Goal: Task Accomplishment & Management: Use online tool/utility

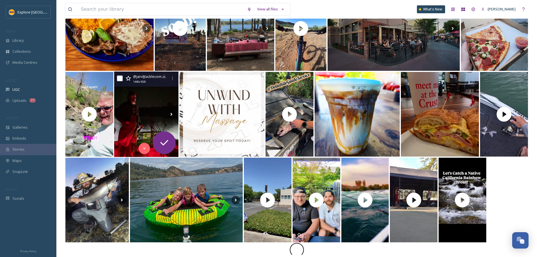
scroll to position [101, 0]
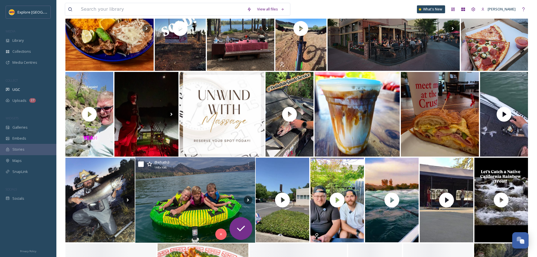
click at [181, 203] on img at bounding box center [195, 199] width 120 height 85
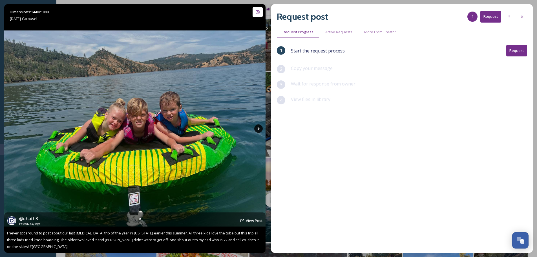
click at [260, 126] on icon at bounding box center [258, 128] width 8 height 8
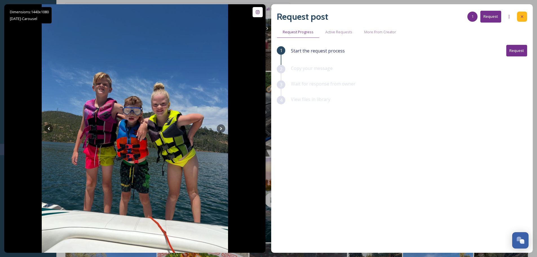
click at [521, 15] on icon at bounding box center [522, 16] width 5 height 5
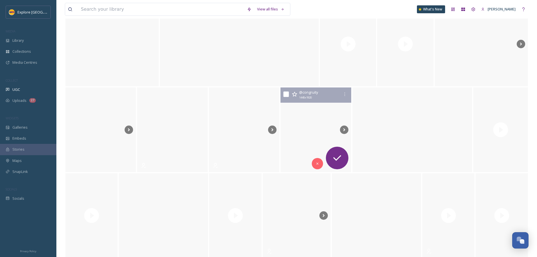
scroll to position [1032, 0]
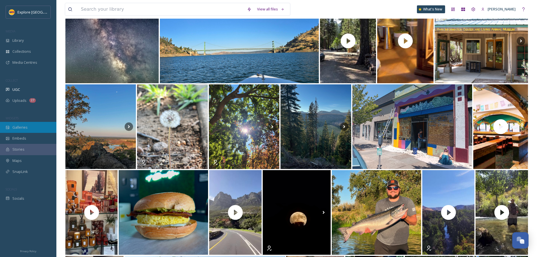
click at [34, 124] on div "Galleries" at bounding box center [28, 127] width 56 height 11
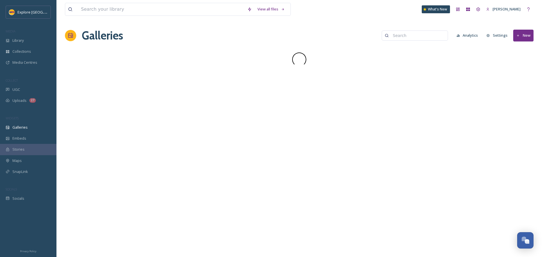
click at [398, 29] on div "Galleries Analytics Settings New" at bounding box center [299, 35] width 468 height 17
click at [410, 39] on input at bounding box center [417, 35] width 55 height 11
type input "downtown [GEOGRAPHIC_DATA]"
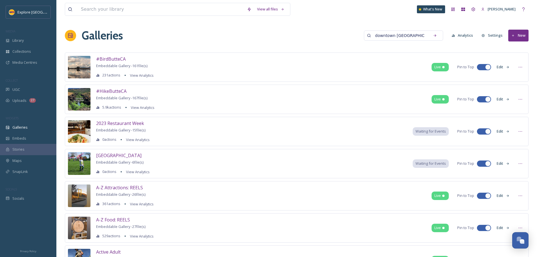
click at [405, 36] on input "downtown [GEOGRAPHIC_DATA]" at bounding box center [400, 35] width 55 height 11
click at [414, 35] on input "downtown [GEOGRAPHIC_DATA]" at bounding box center [400, 35] width 55 height 11
click at [436, 36] on icon at bounding box center [435, 35] width 3 height 3
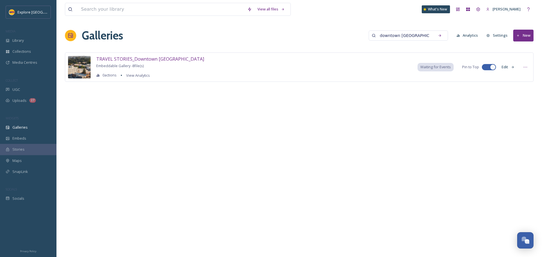
click at [520, 64] on div "TRAVEL STORIES_Downtown [GEOGRAPHIC_DATA] Embeddable Gallery - 8 file(s) 0 acti…" at bounding box center [299, 66] width 468 height 29
click at [522, 65] on div at bounding box center [525, 67] width 10 height 10
click at [429, 98] on div "TRAVEL STORIES_Downtown [GEOGRAPHIC_DATA] Embeddable Gallery - 8 file(s) 0 acti…" at bounding box center [299, 75] width 468 height 46
click at [504, 70] on button "Edit" at bounding box center [507, 66] width 19 height 11
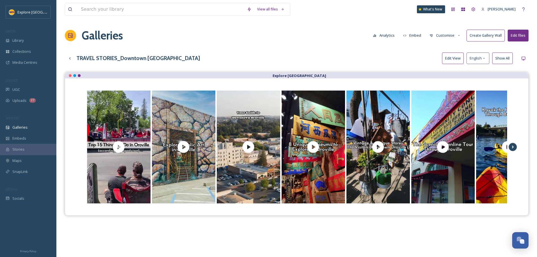
click at [514, 146] on icon at bounding box center [513, 147] width 8 height 8
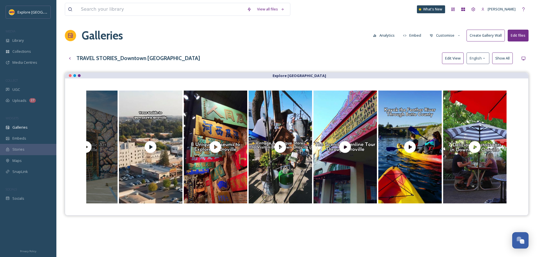
click at [89, 147] on icon at bounding box center [86, 147] width 12 height 12
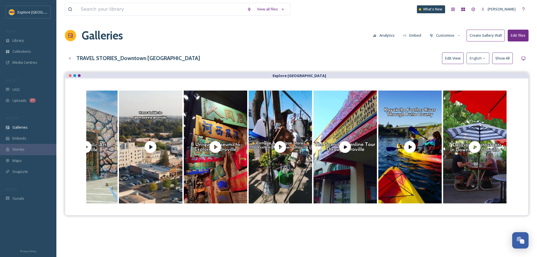
click at [407, 36] on button "Embed" at bounding box center [413, 35] width 24 height 11
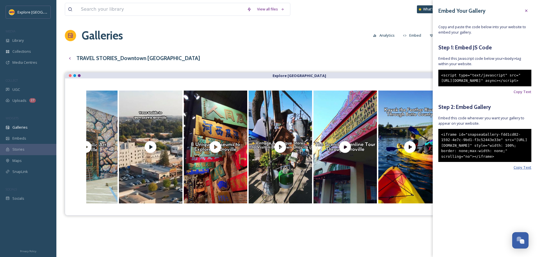
click at [518, 170] on span "Copy Text" at bounding box center [523, 167] width 18 height 5
